Goal: Task Accomplishment & Management: Manage account settings

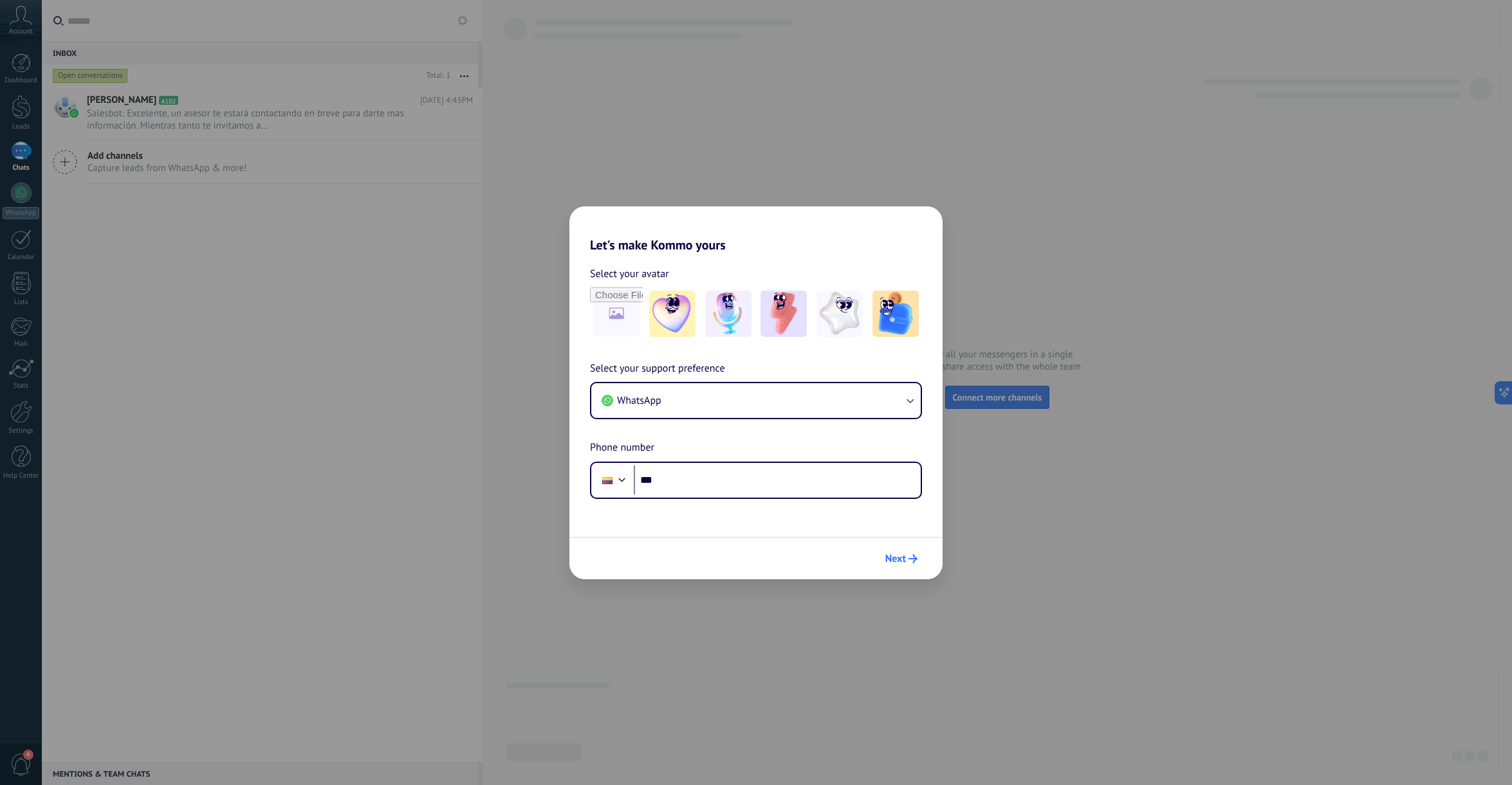
click at [898, 557] on span "Next" at bounding box center [895, 559] width 20 height 9
click at [901, 557] on span "Next" at bounding box center [895, 559] width 20 height 9
click at [903, 556] on span "Next" at bounding box center [895, 559] width 20 height 9
type input "**********"
click at [902, 561] on span "Next" at bounding box center [895, 559] width 20 height 9
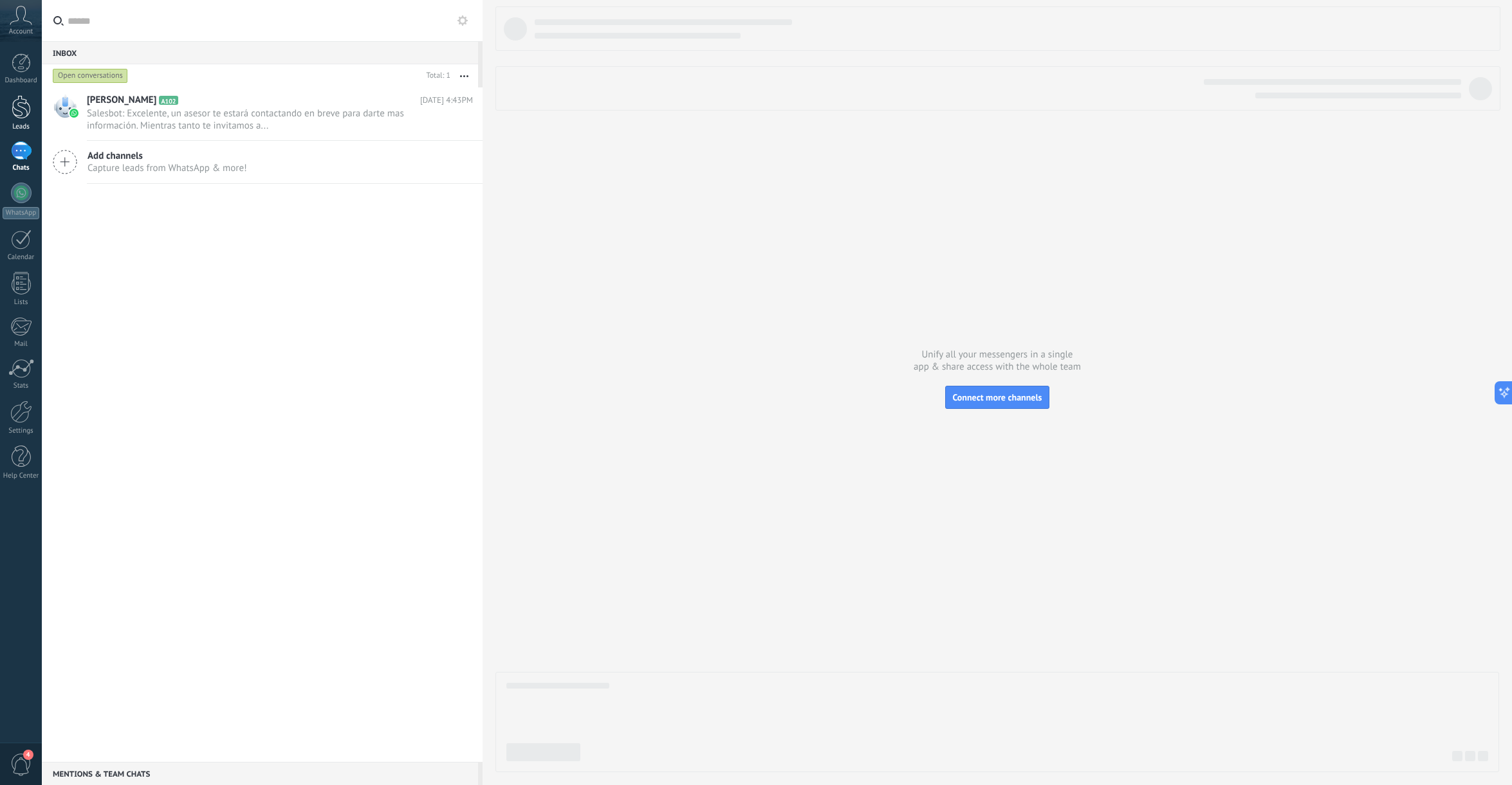
click at [20, 107] on div at bounding box center [21, 107] width 19 height 24
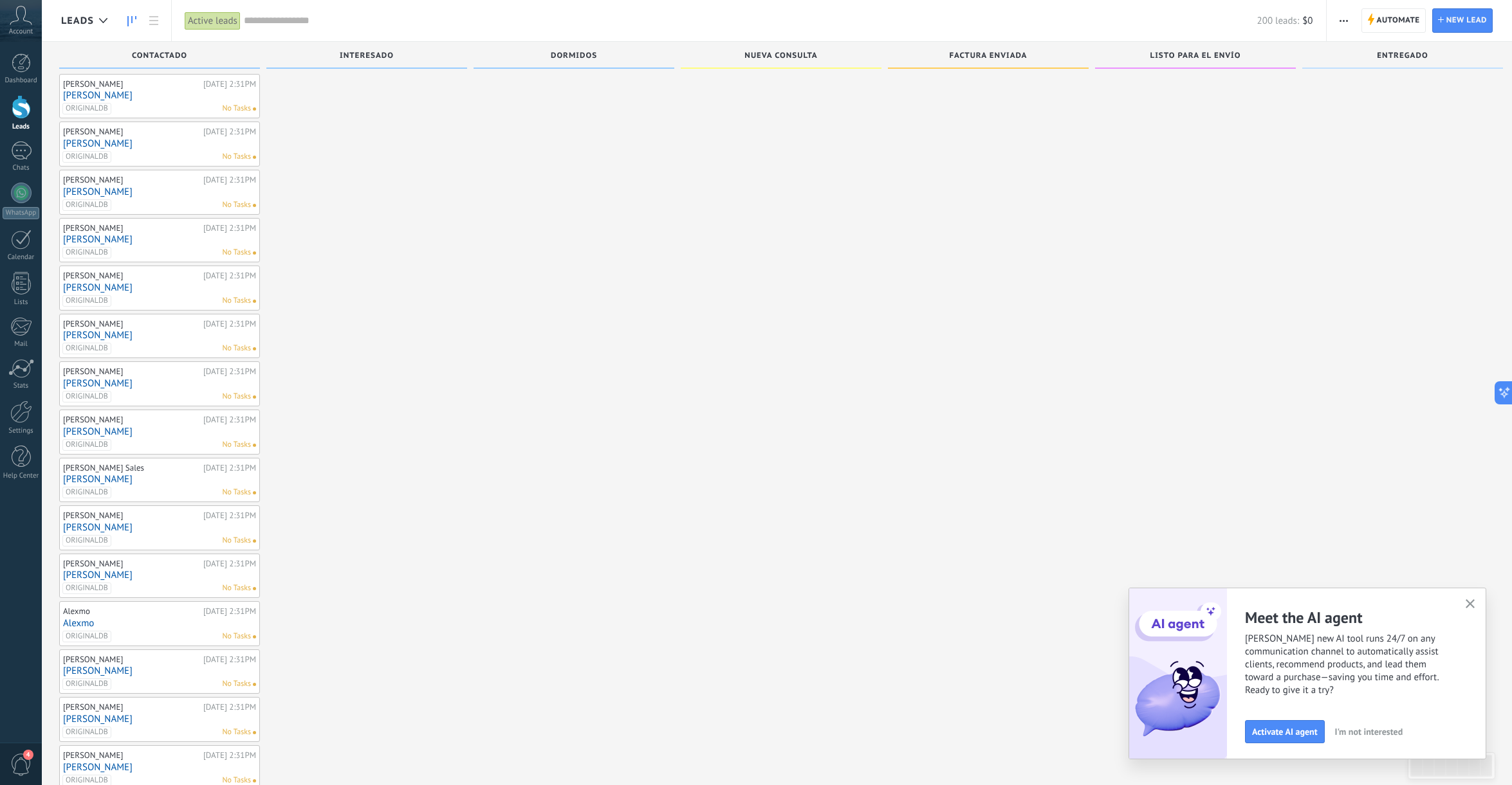
scroll to position [436, 0]
click at [92, 134] on link "[PERSON_NAME]" at bounding box center [160, 138] width 193 height 11
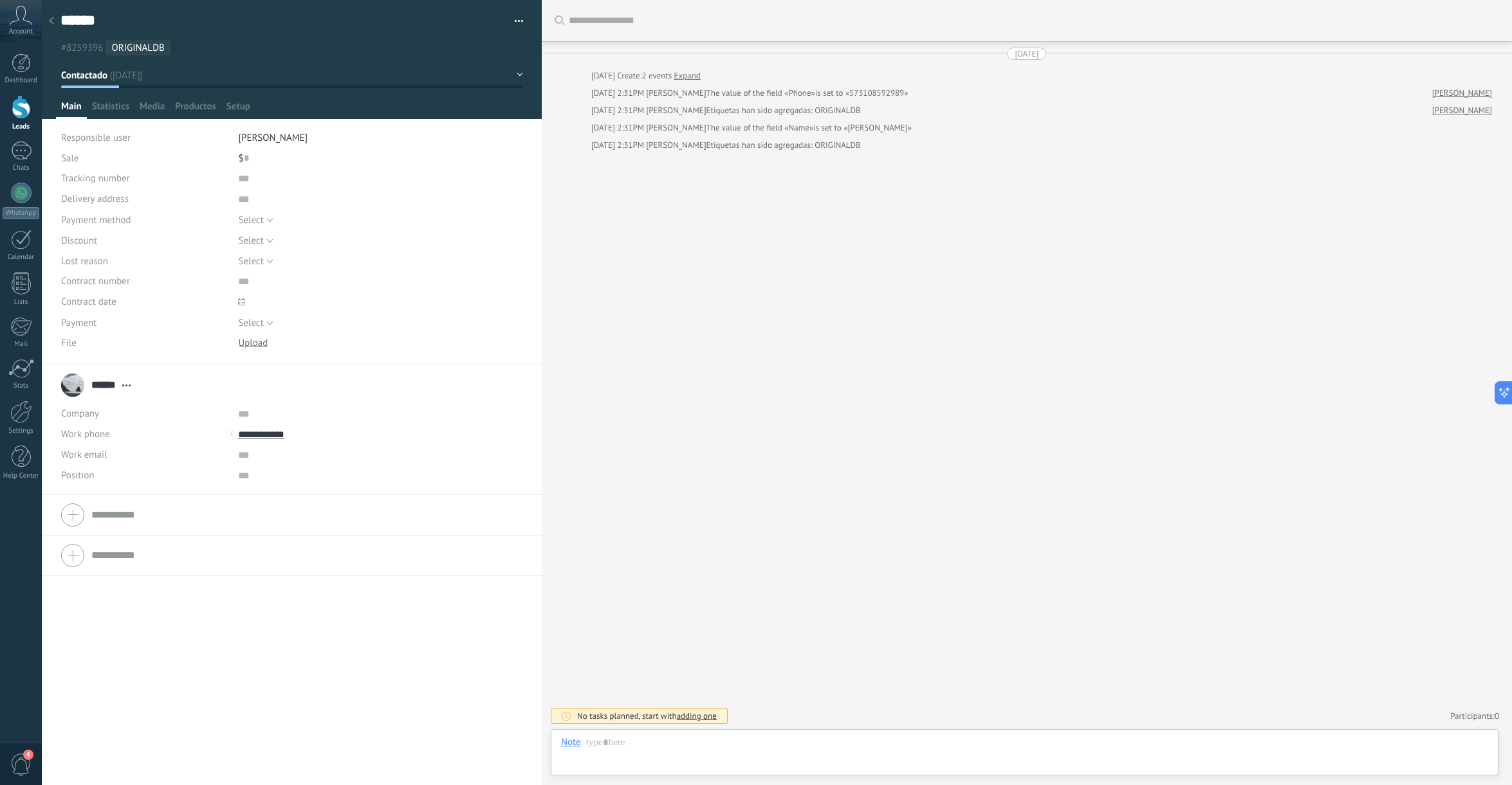
scroll to position [19, 0]
click at [54, 24] on div at bounding box center [51, 22] width 18 height 25
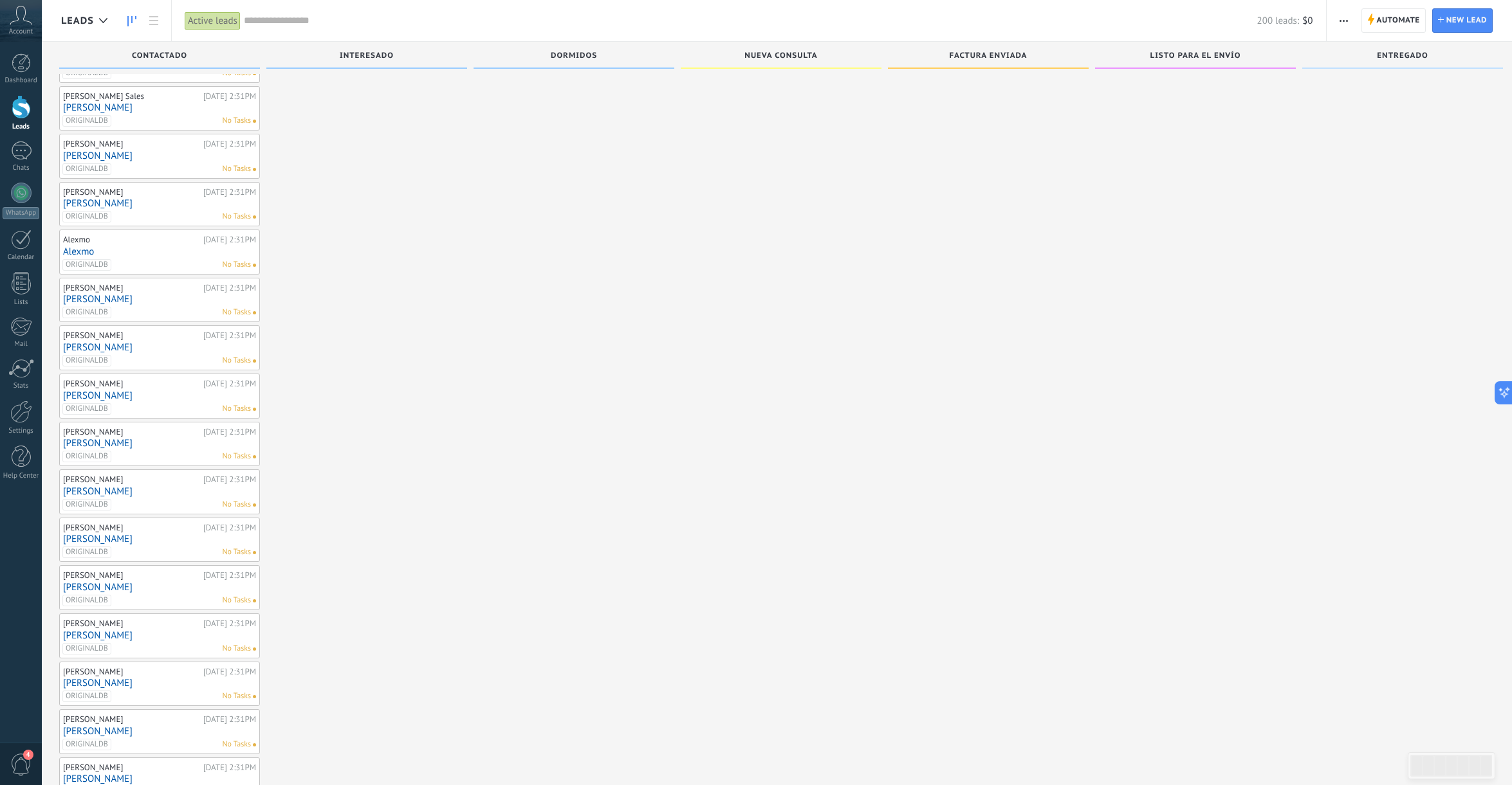
scroll to position [802, 0]
click at [18, 152] on div at bounding box center [21, 150] width 20 height 18
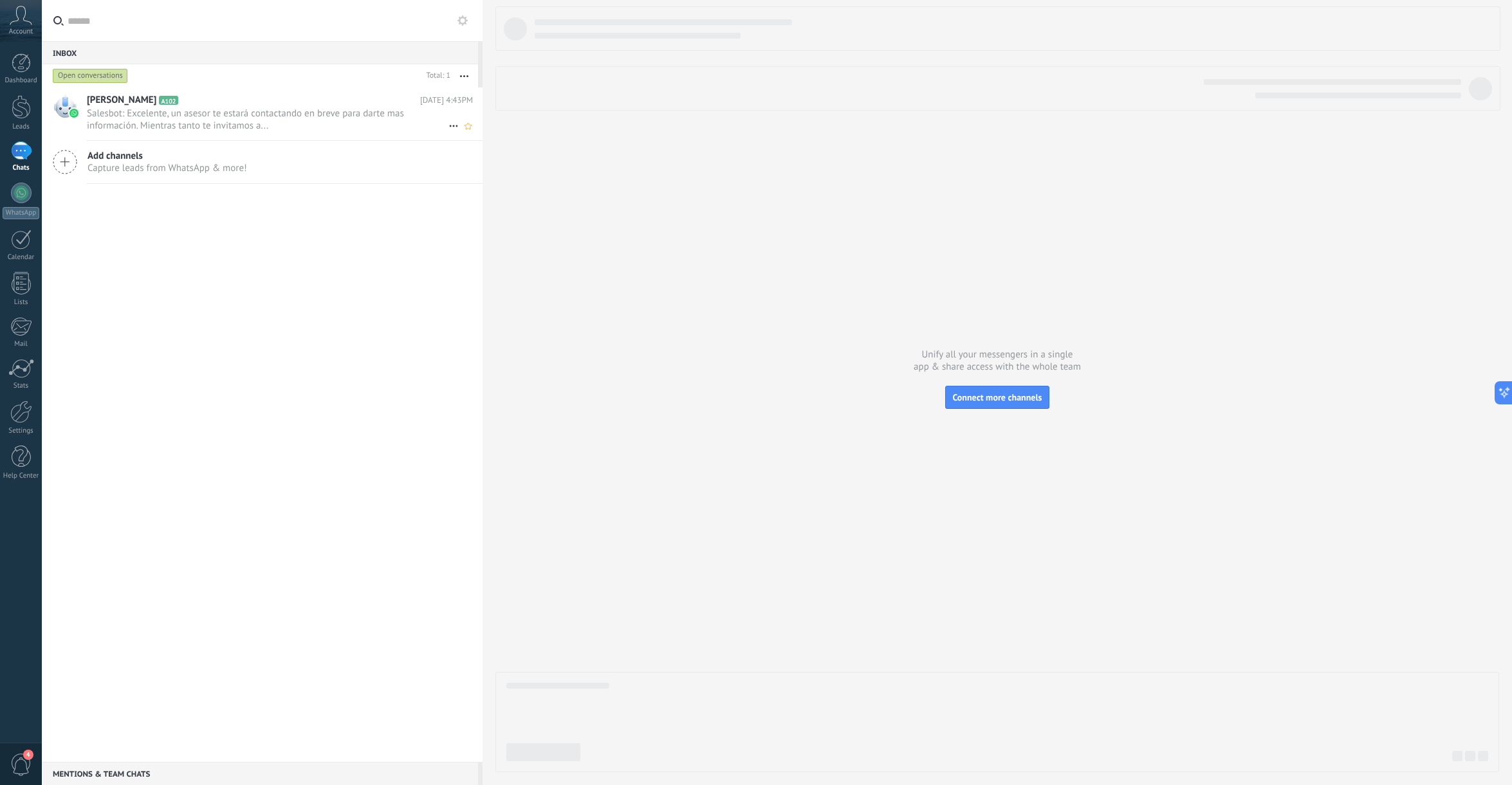
click at [177, 115] on span "Salesbot: Excelente, un asesor te estará contactando en breve para darte mas in…" at bounding box center [267, 119] width 361 height 24
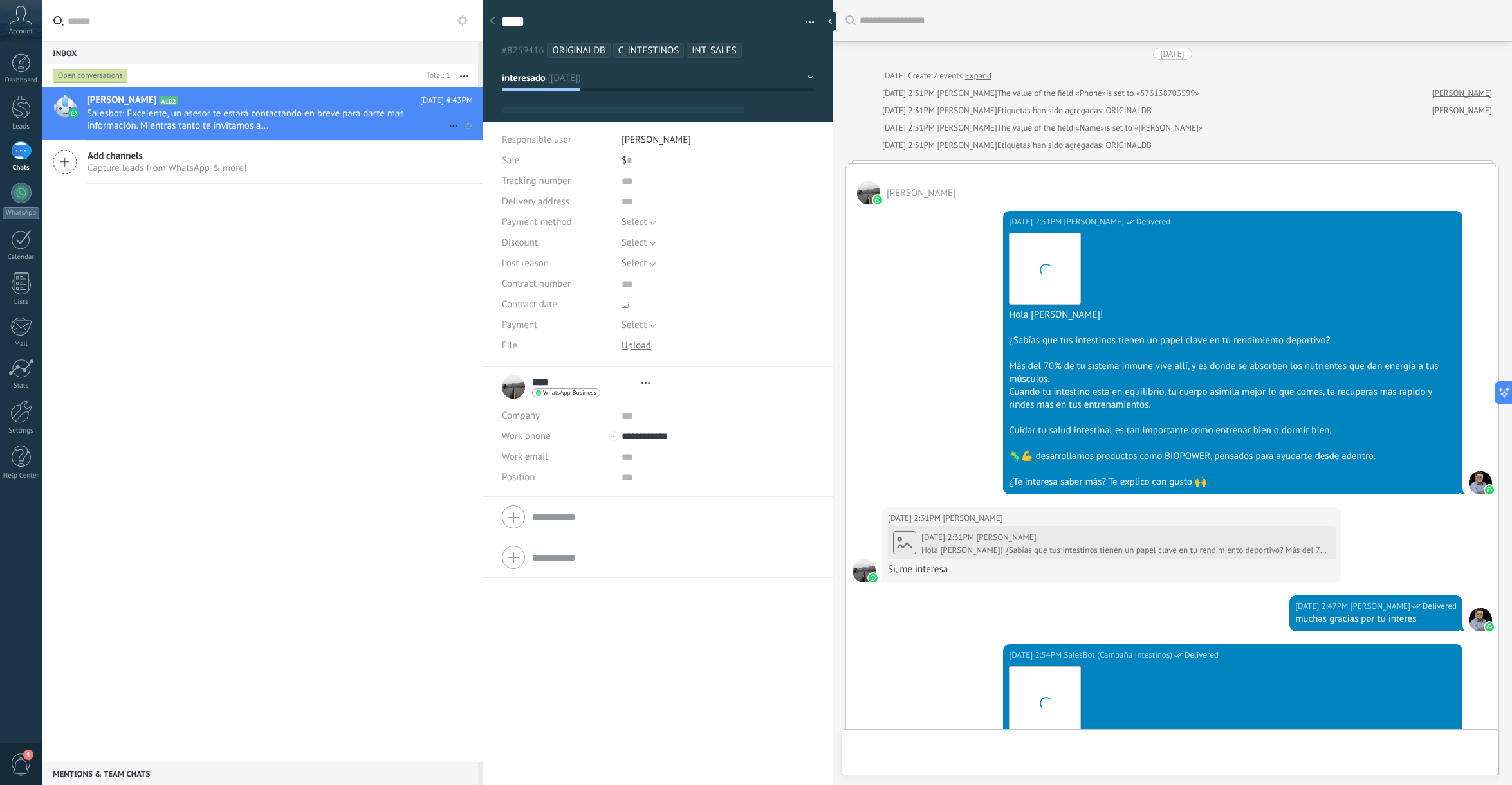
type textarea "****"
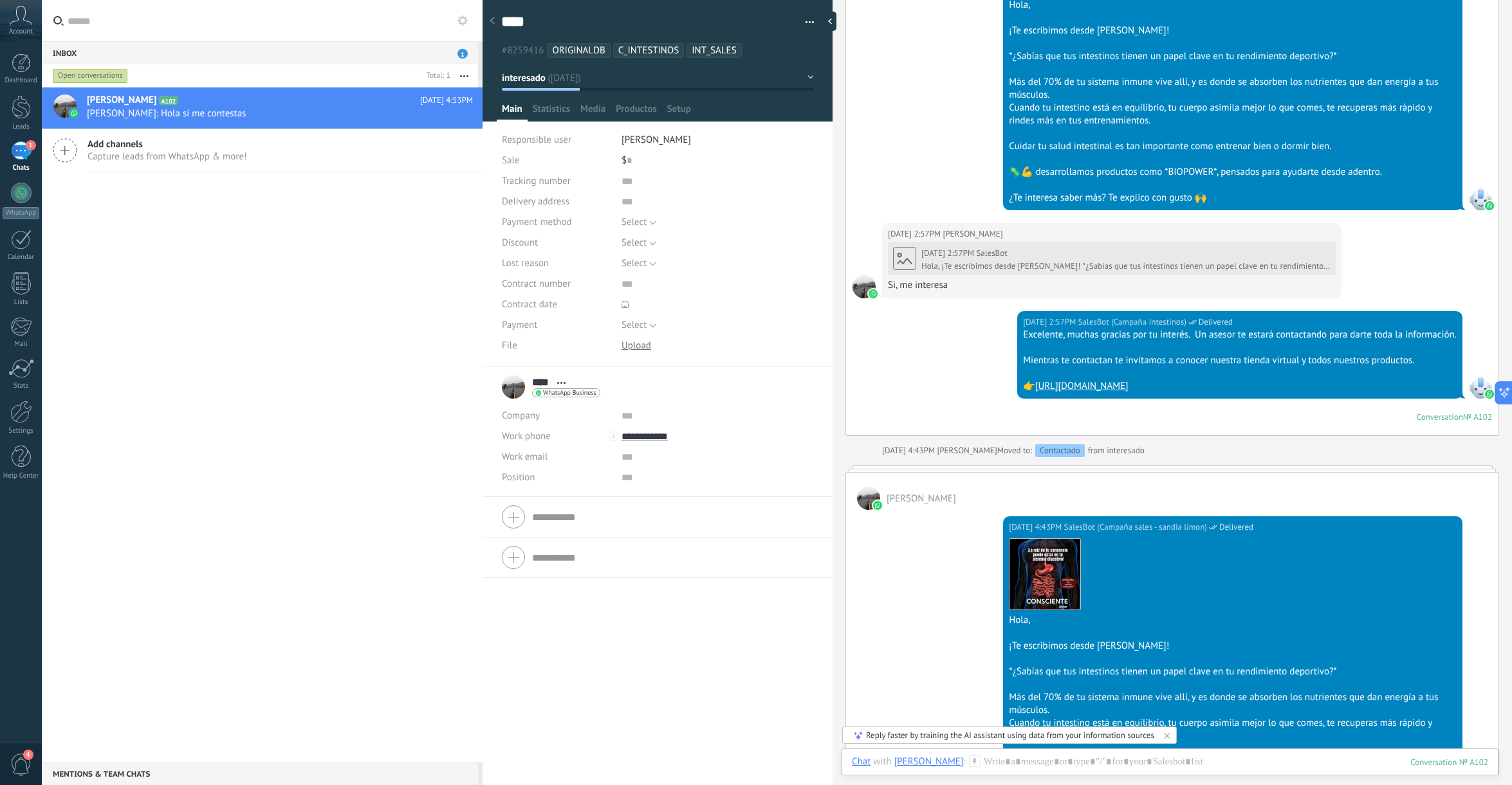
scroll to position [1486, 0]
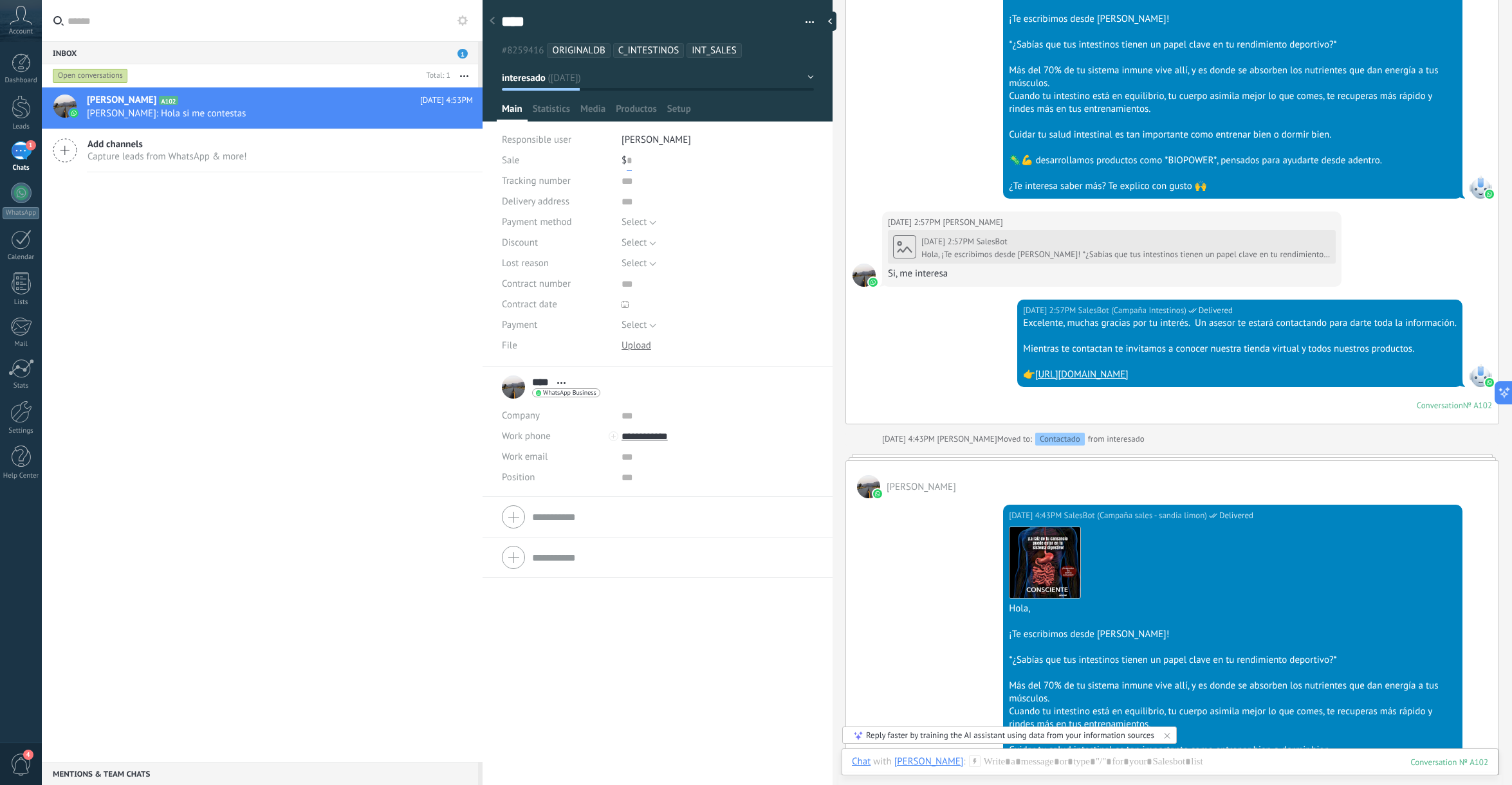
click at [630, 160] on input "text" at bounding box center [629, 161] width 5 height 20
click at [1188, 759] on div at bounding box center [1169, 775] width 636 height 39
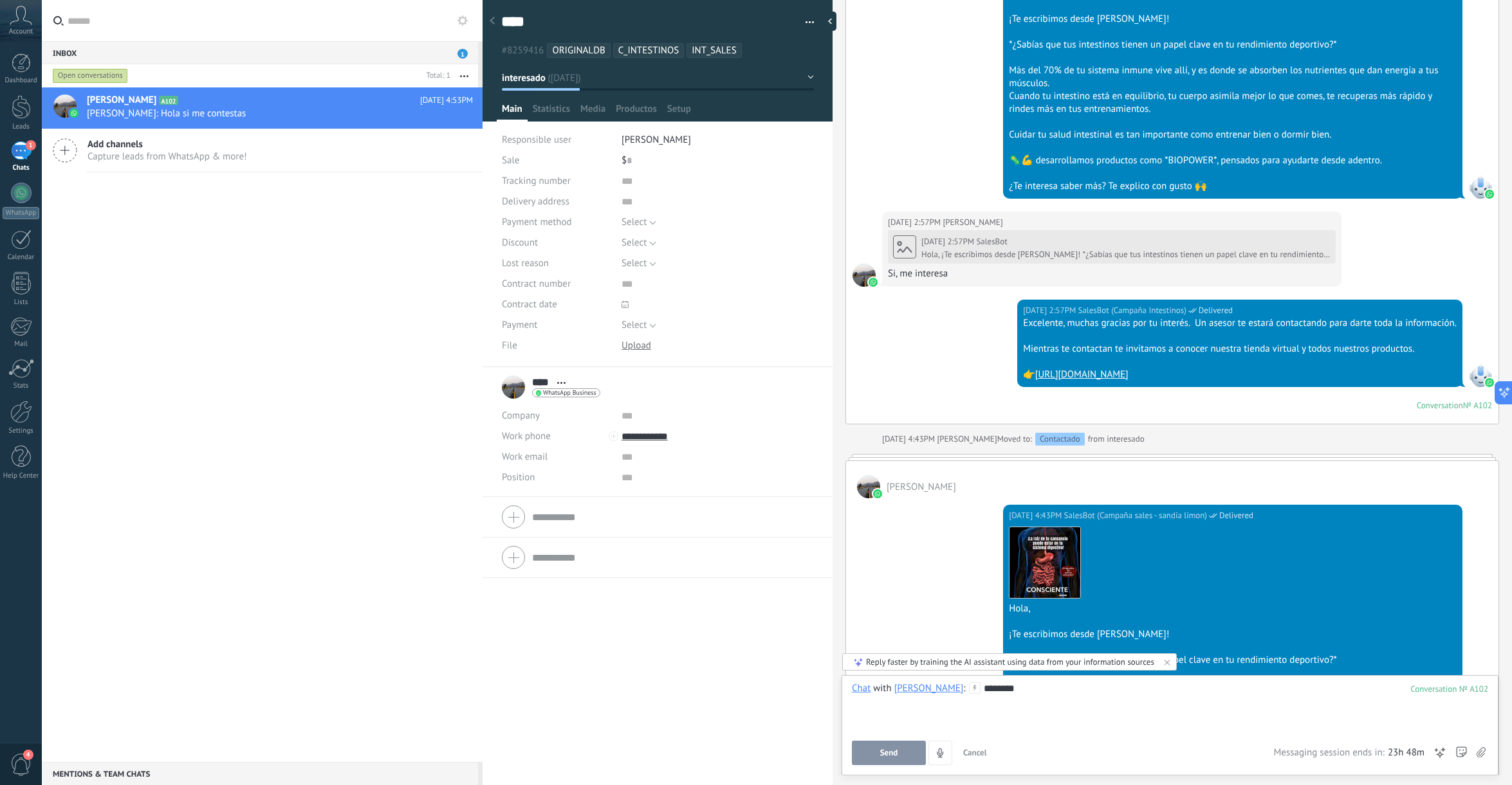
click at [635, 161] on div "$ 0" at bounding box center [717, 161] width 192 height 20
click at [512, 767] on span "Save" at bounding box center [517, 765] width 18 height 9
type input "*******"
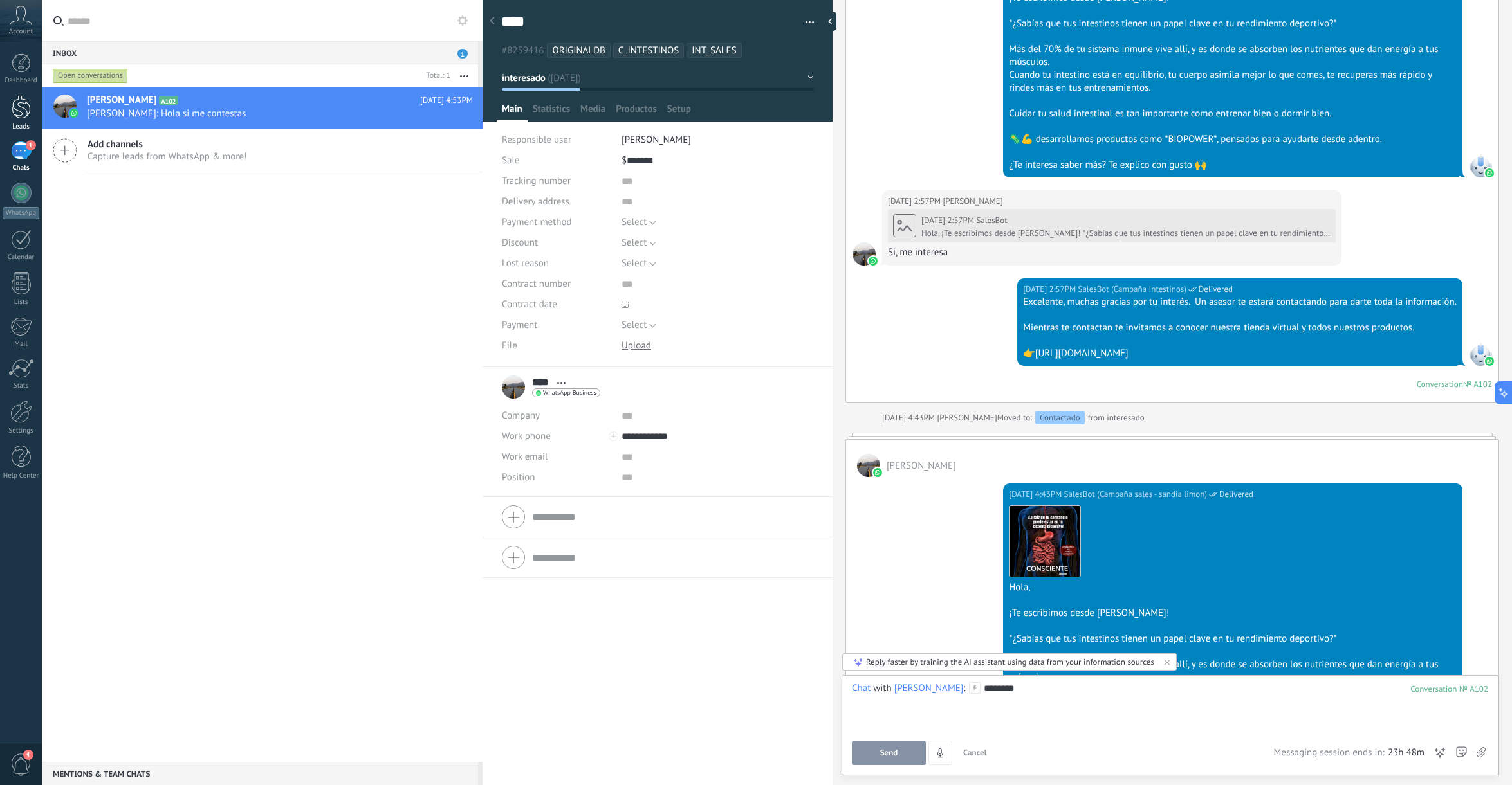
click at [20, 109] on div at bounding box center [21, 107] width 19 height 24
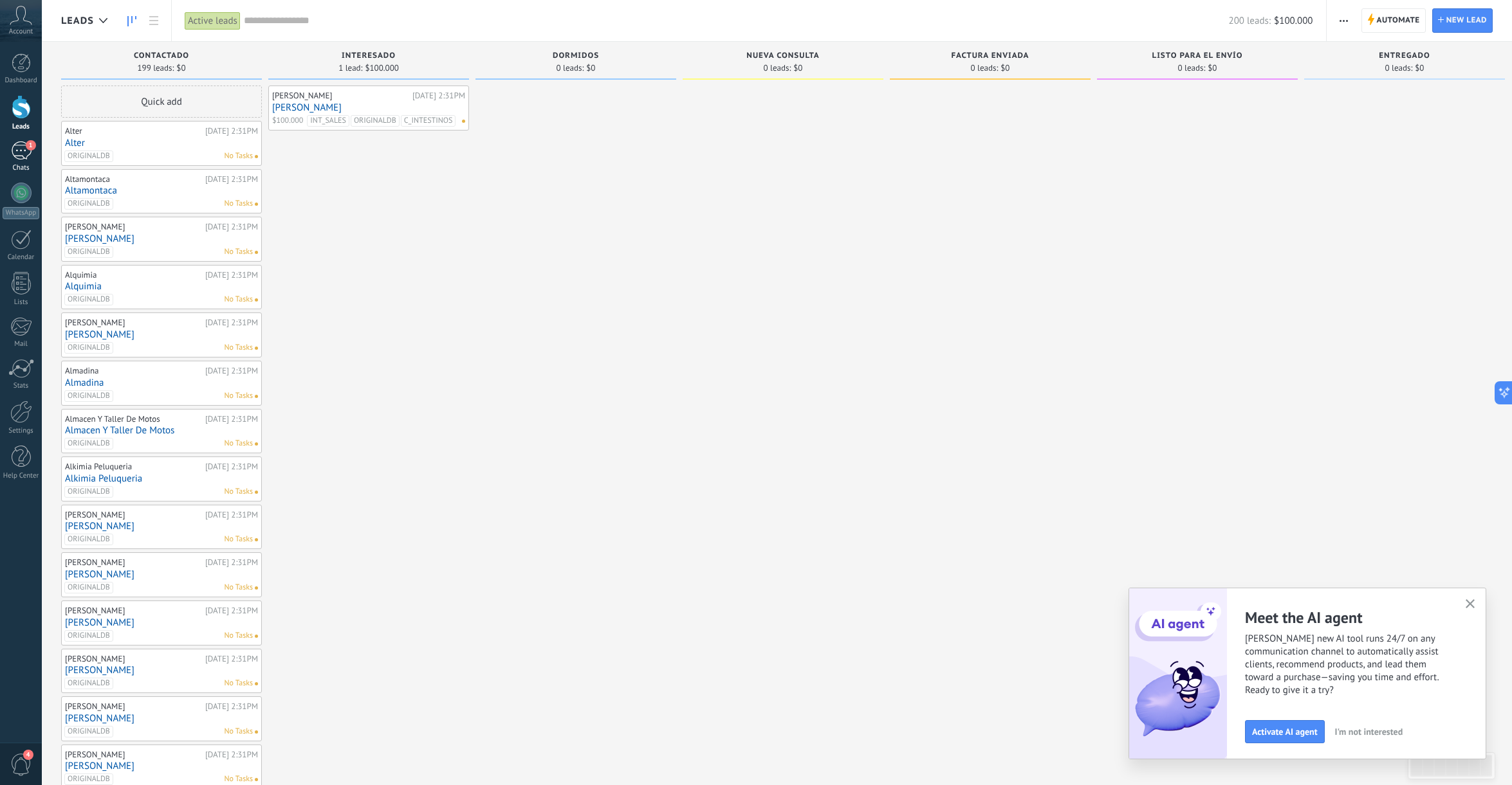
click at [23, 149] on div "1" at bounding box center [21, 150] width 20 height 18
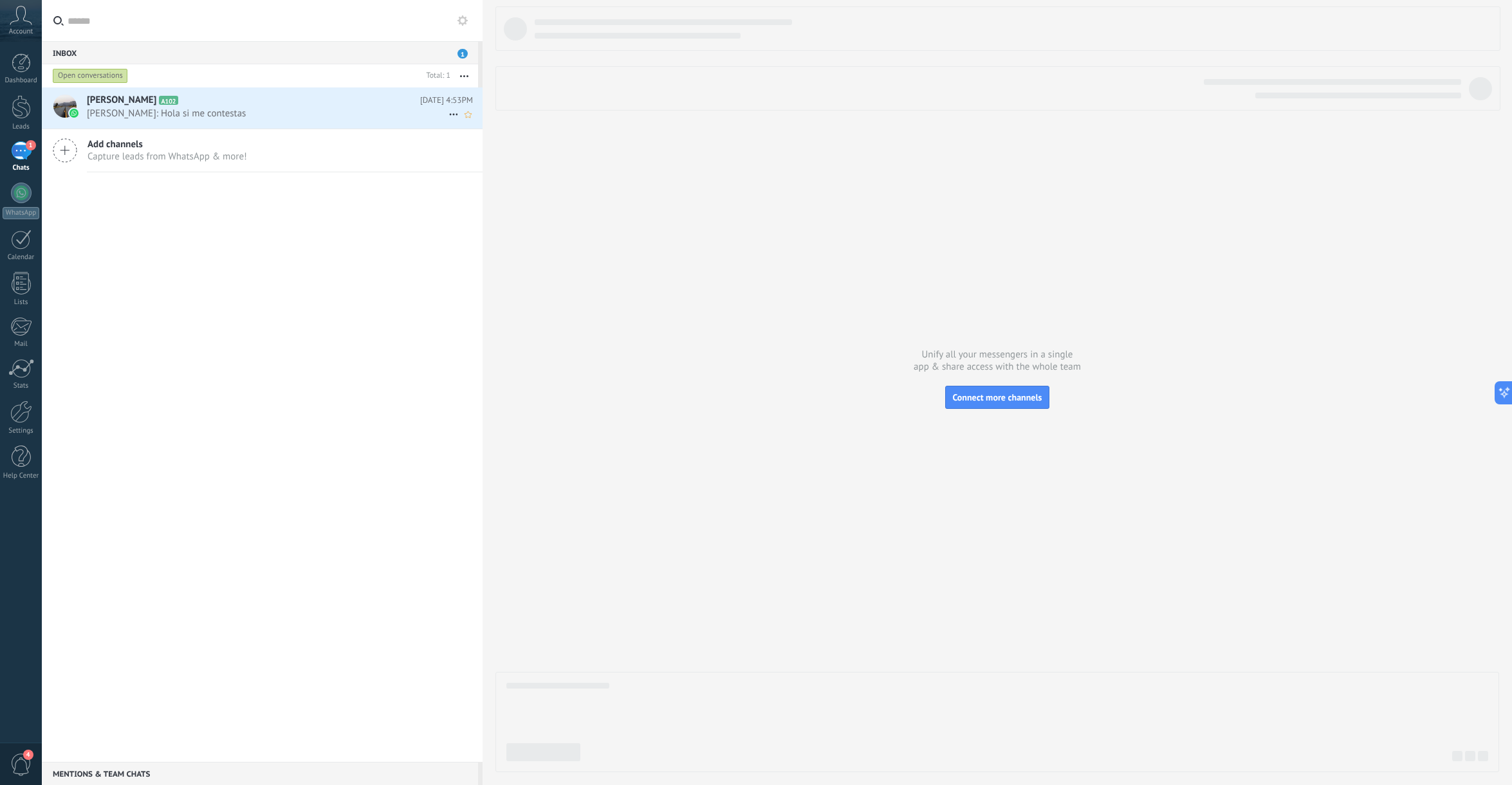
click at [195, 113] on span "[PERSON_NAME]: Hola si me contestas" at bounding box center [267, 113] width 361 height 13
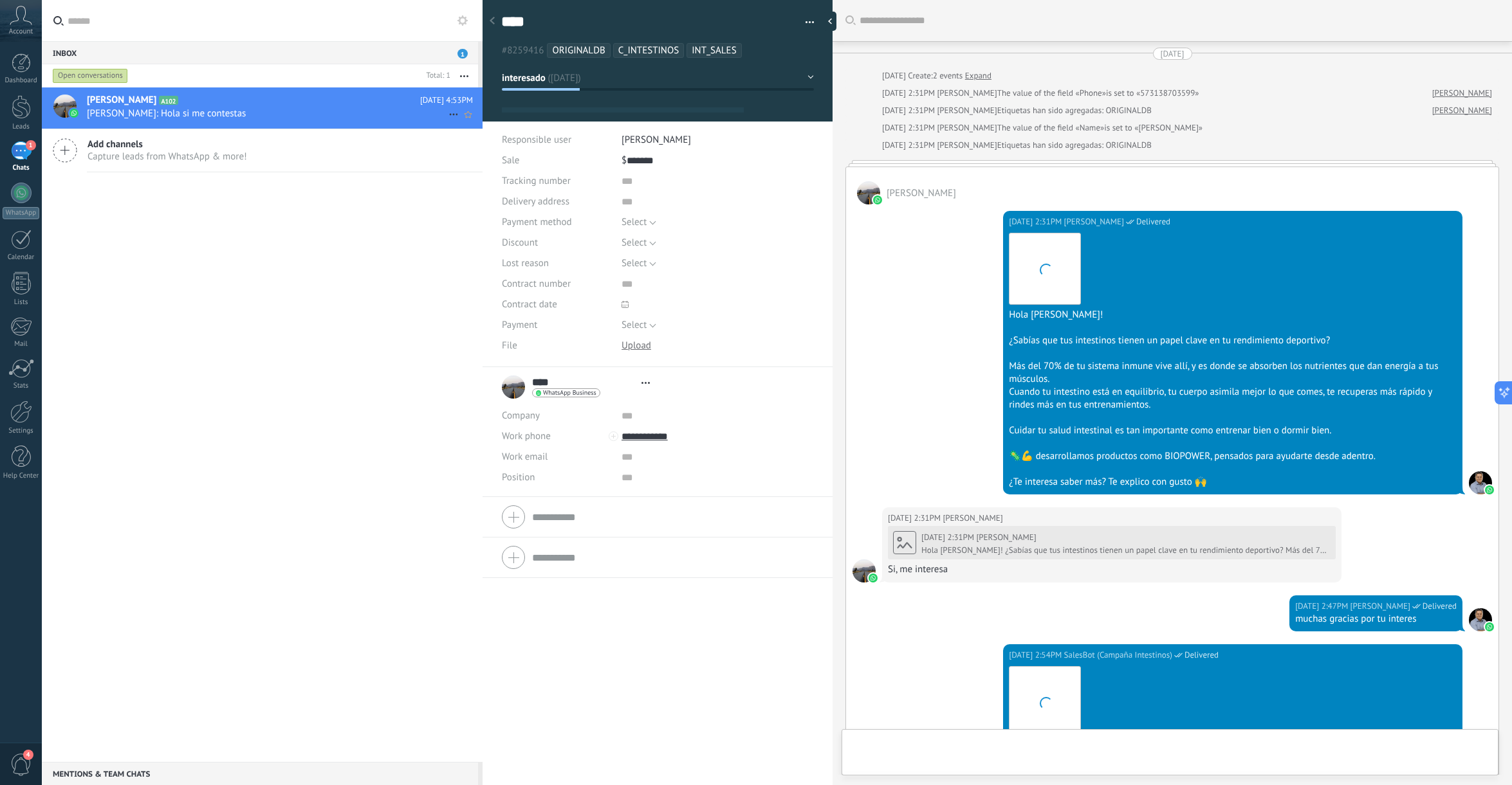
type textarea "****"
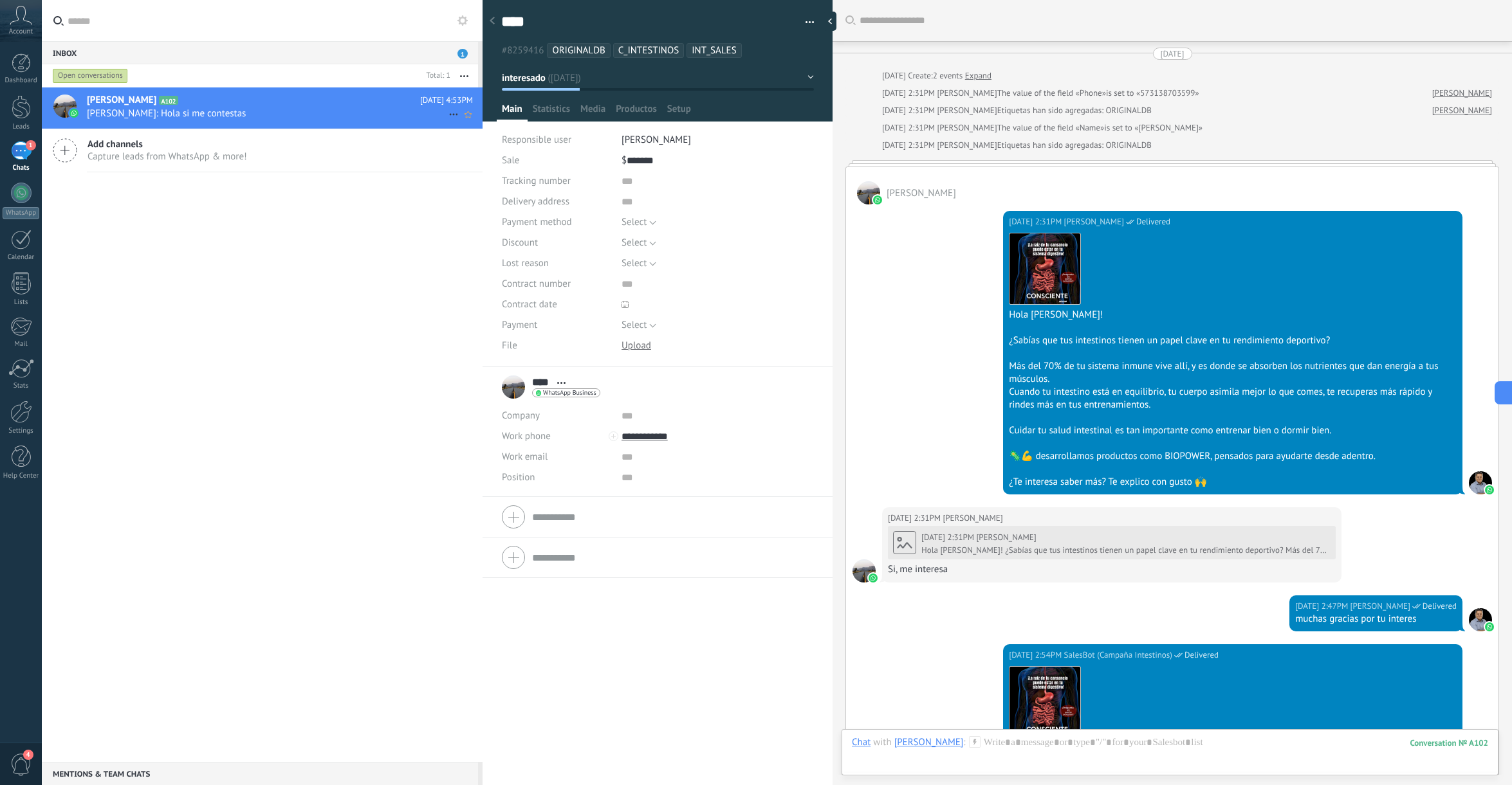
scroll to position [2084, 0]
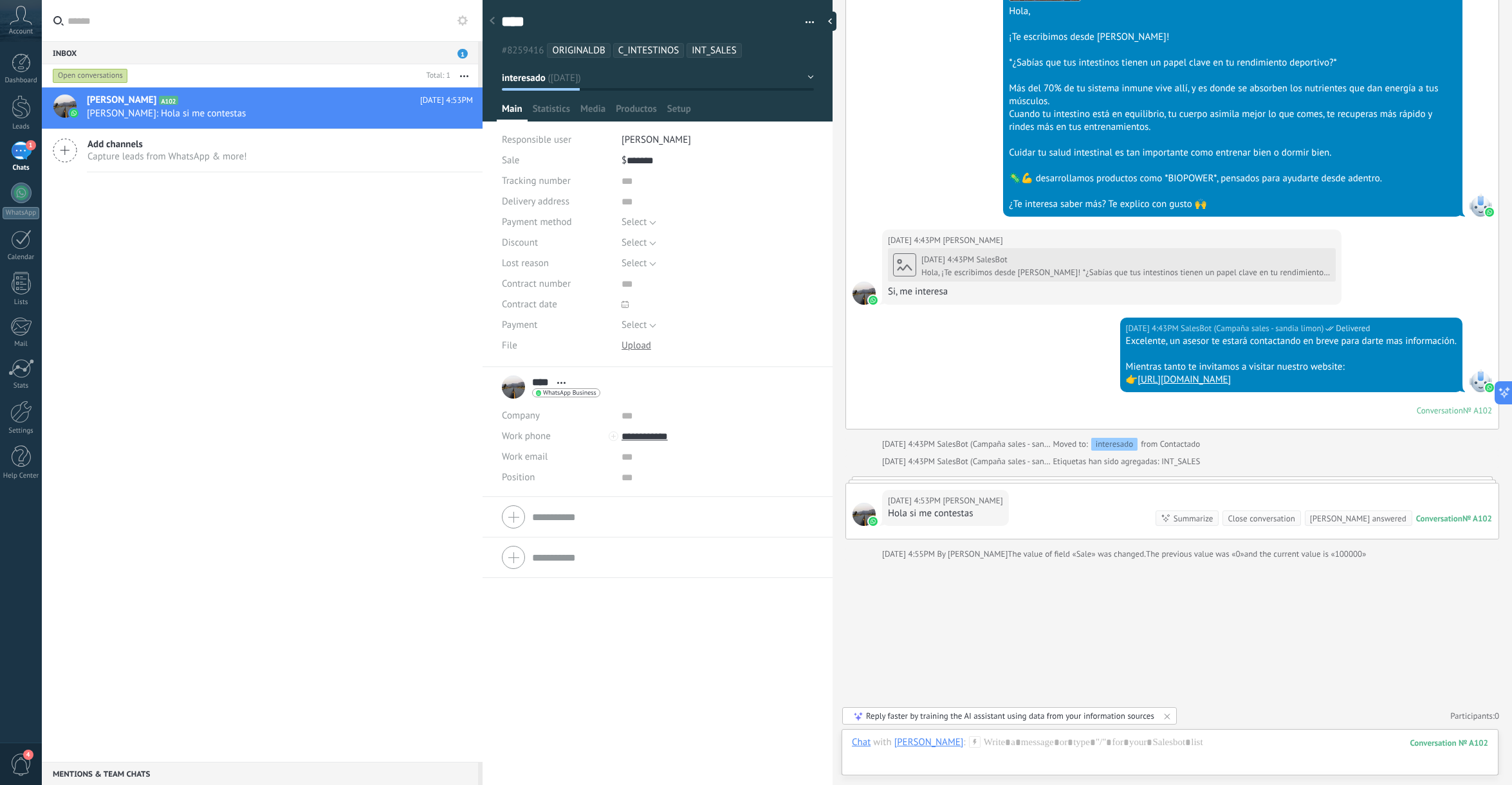
click at [651, 329] on button "Select" at bounding box center [638, 325] width 34 height 20
click at [650, 329] on span "Select" at bounding box center [704, 325] width 196 height 13
